Goal: Task Accomplishment & Management: Complete application form

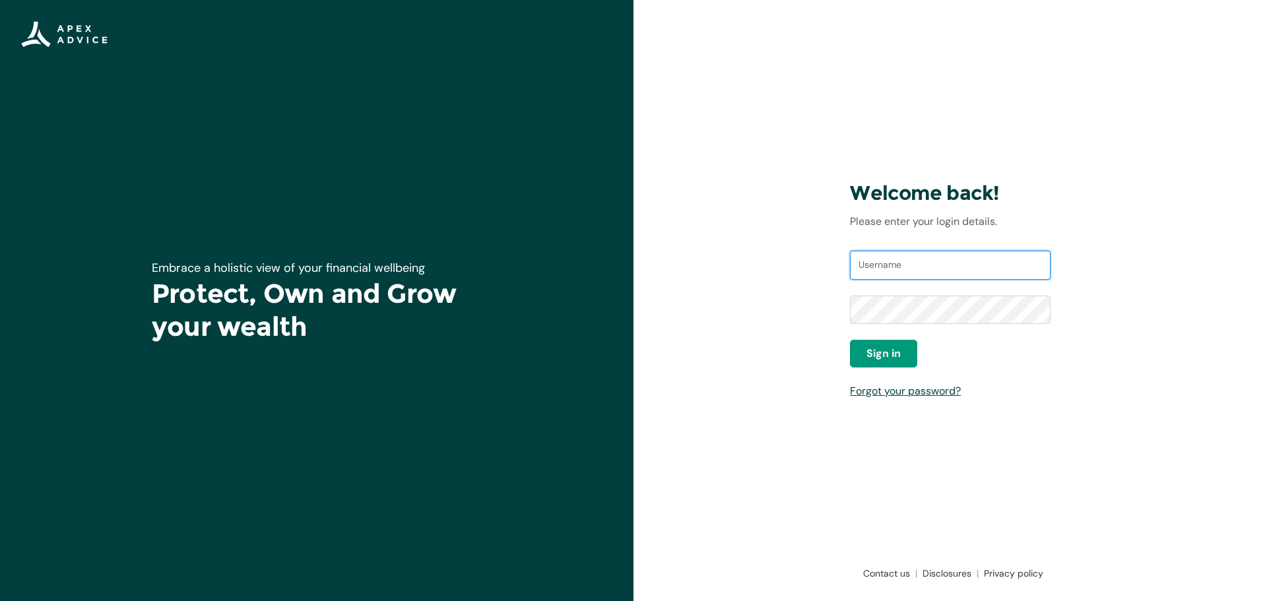
click at [881, 259] on input "Username" at bounding box center [950, 265] width 201 height 29
type input "deepakd@apexgroup.co.nz.prod.portaltest"
click at [884, 353] on span "Sign in" at bounding box center [883, 354] width 34 height 16
click at [702, 278] on div "Welcome back! Please enter your login details. Username deepakd@apexgroup.co.nz…" at bounding box center [949, 300] width 633 height 601
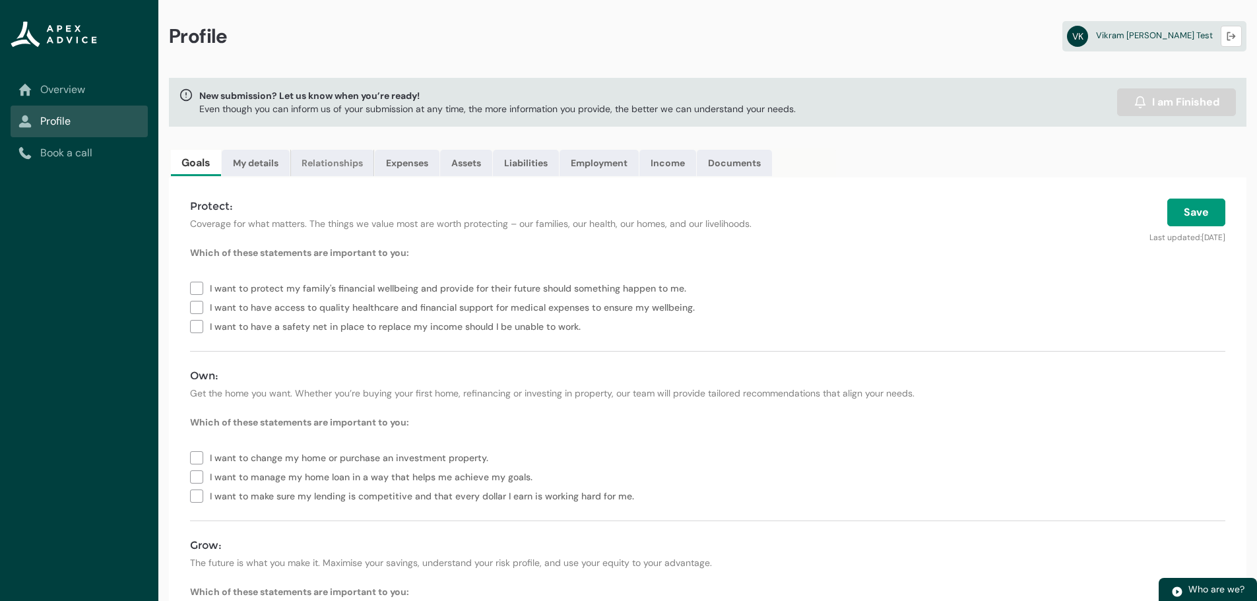
click at [335, 166] on link "Relationships" at bounding box center [332, 163] width 84 height 26
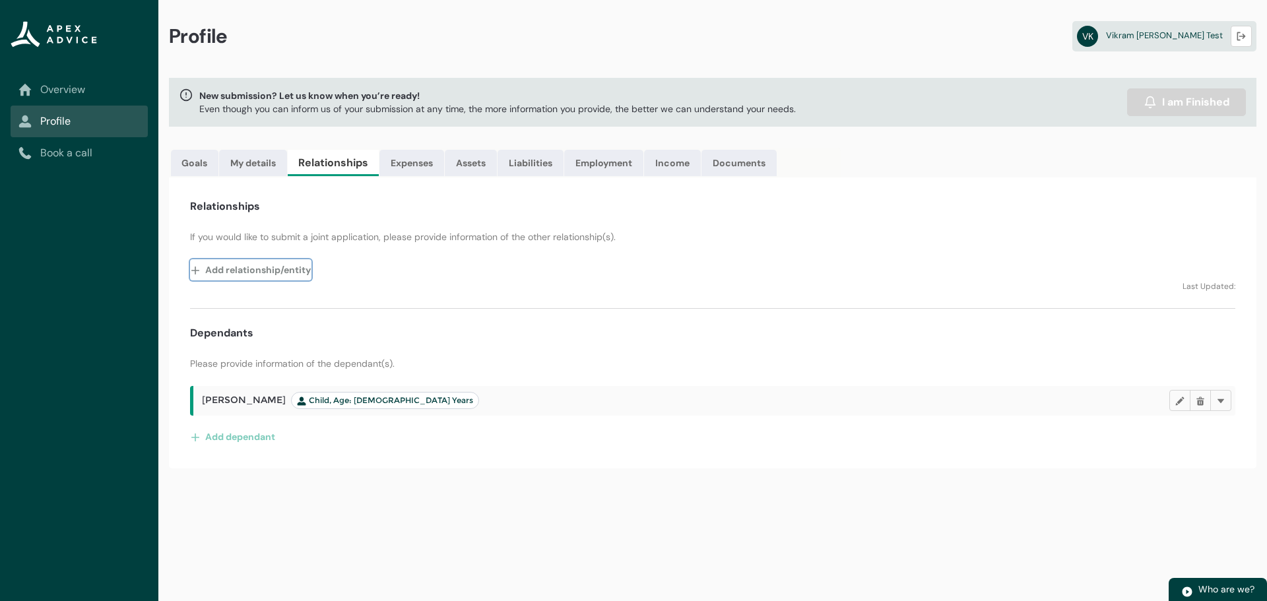
click at [257, 272] on button "Add relationship/entity" at bounding box center [250, 269] width 121 height 21
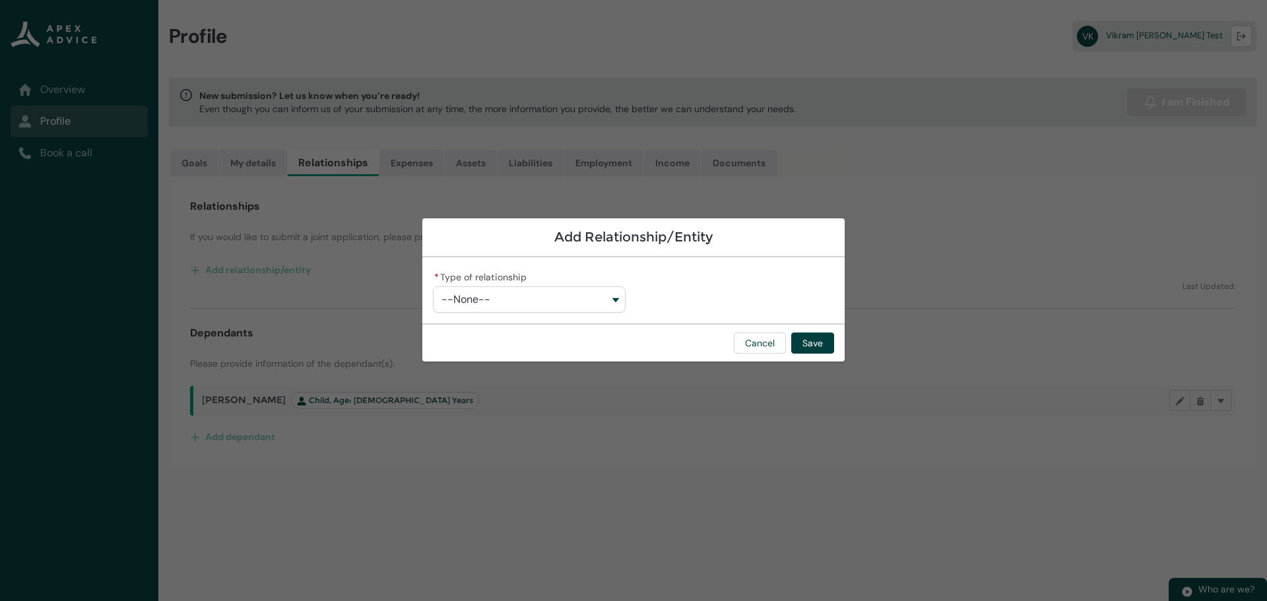
click at [540, 296] on button "--None--" at bounding box center [529, 299] width 193 height 26
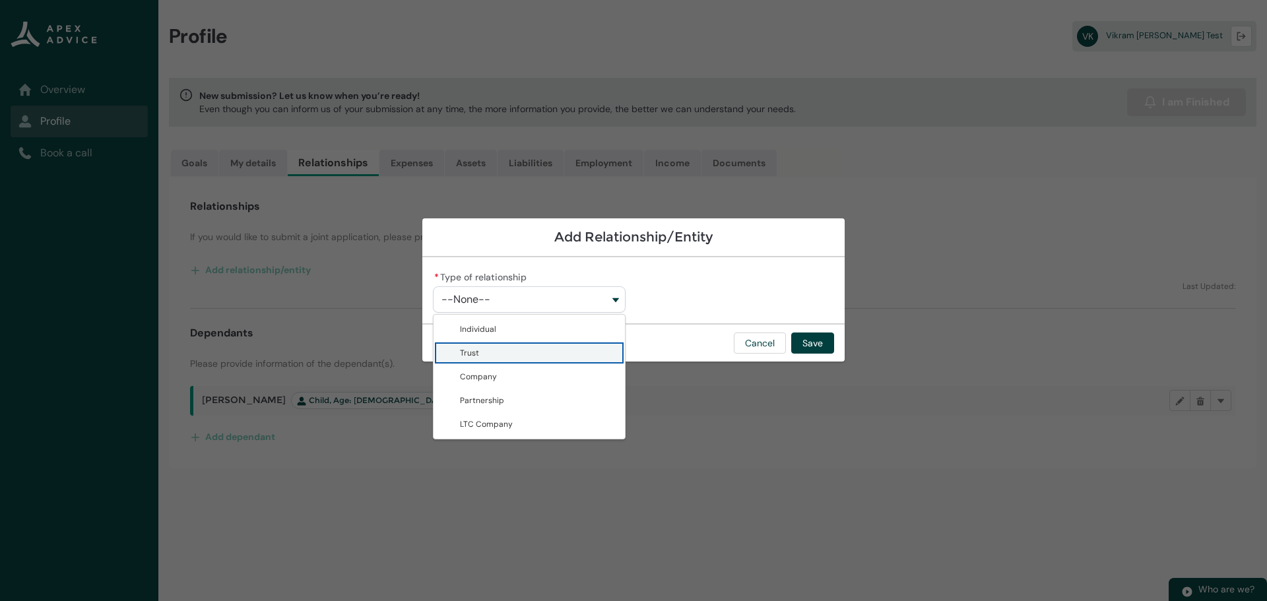
click at [537, 348] on span "Trust" at bounding box center [538, 352] width 157 height 13
type lightning-combobox "Trust"
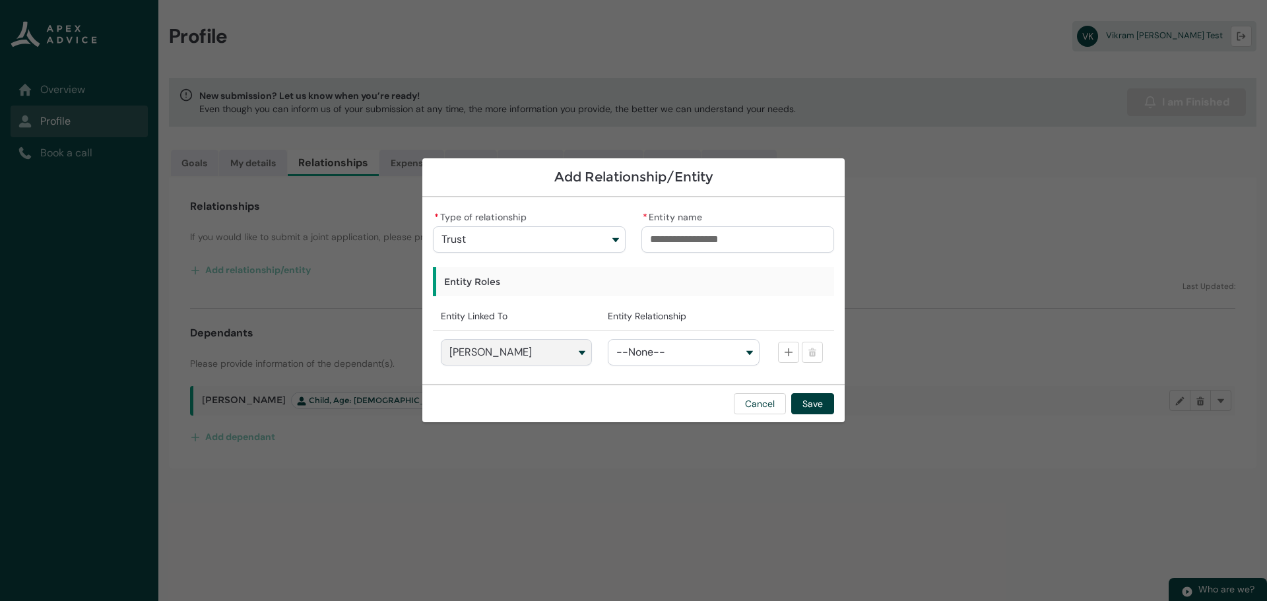
click at [574, 388] on div "Cancel Save" at bounding box center [633, 403] width 422 height 38
click at [592, 389] on div "Cancel Save" at bounding box center [633, 403] width 422 height 38
click at [519, 234] on button "Trust" at bounding box center [529, 239] width 193 height 26
click at [773, 407] on button "Cancel" at bounding box center [760, 403] width 52 height 21
